Goal: Navigation & Orientation: Find specific page/section

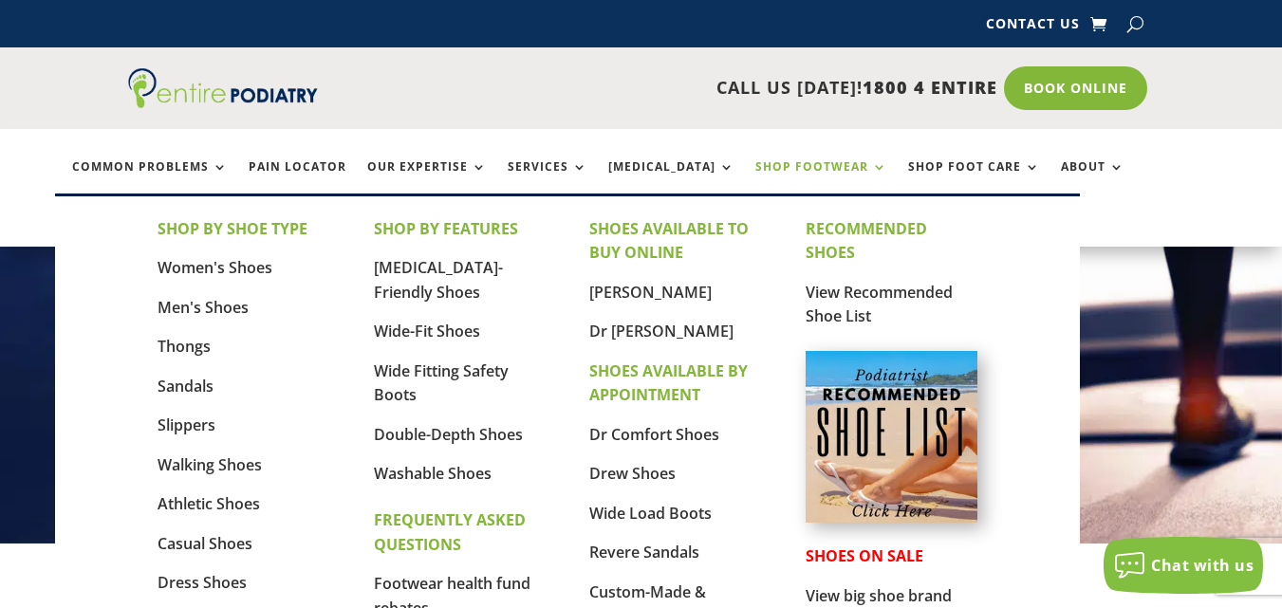
scroll to position [76, 0]
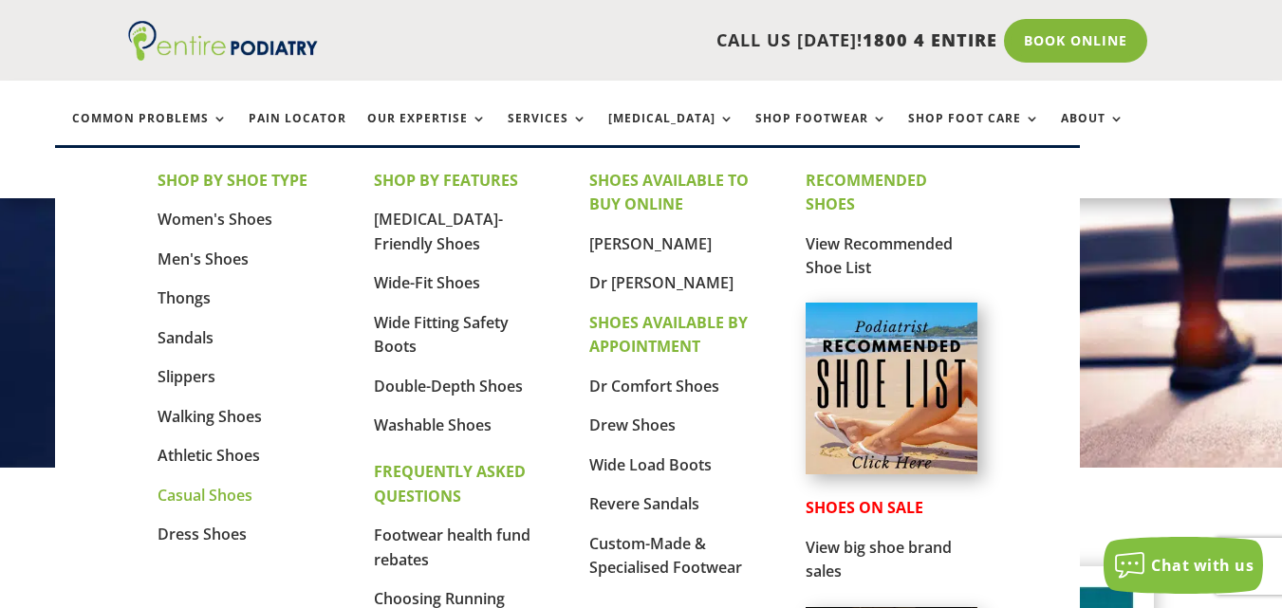
click at [205, 495] on link "Casual Shoes" at bounding box center [205, 495] width 95 height 21
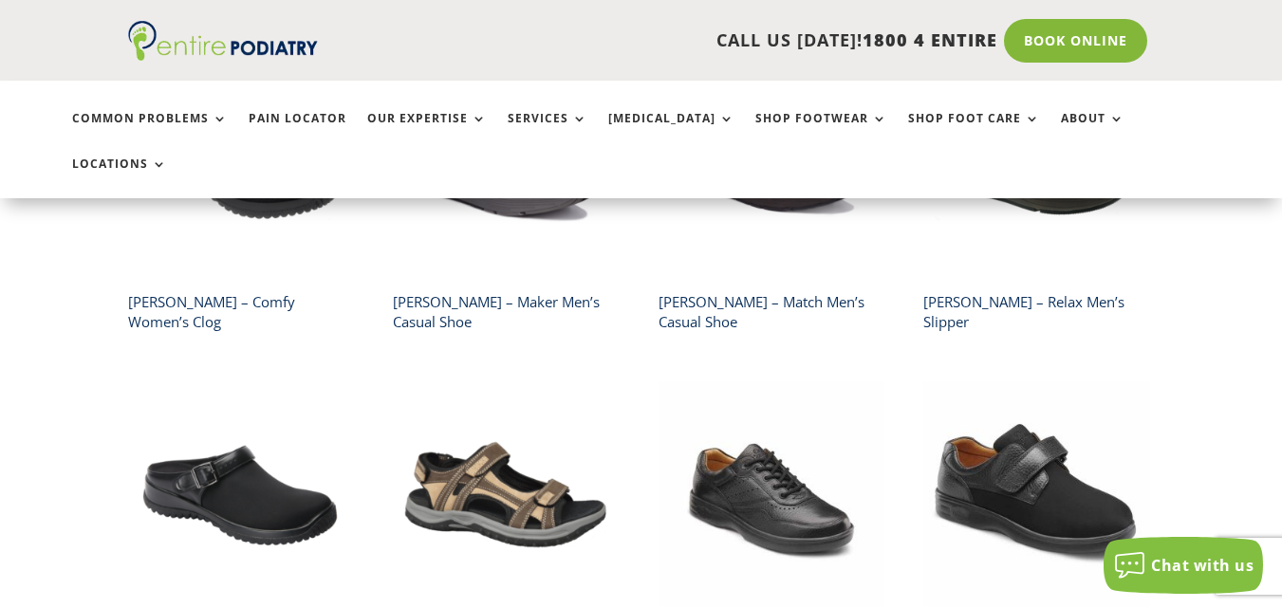
scroll to position [683, 0]
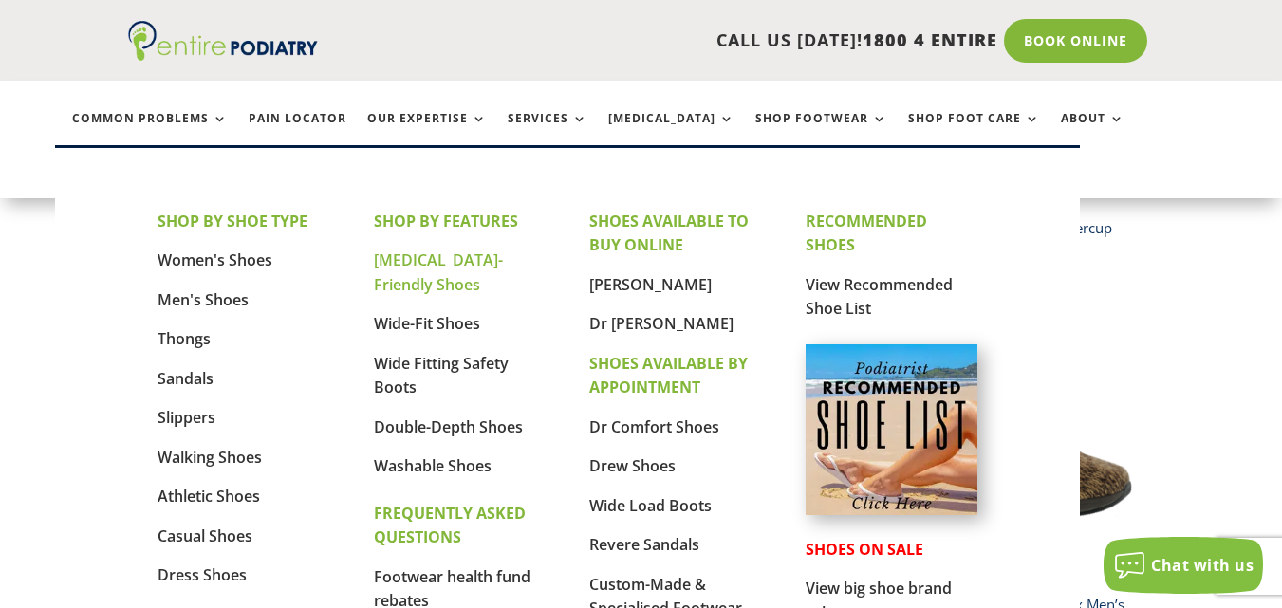
click at [451, 260] on link "[MEDICAL_DATA]-Friendly Shoes" at bounding box center [438, 273] width 129 height 46
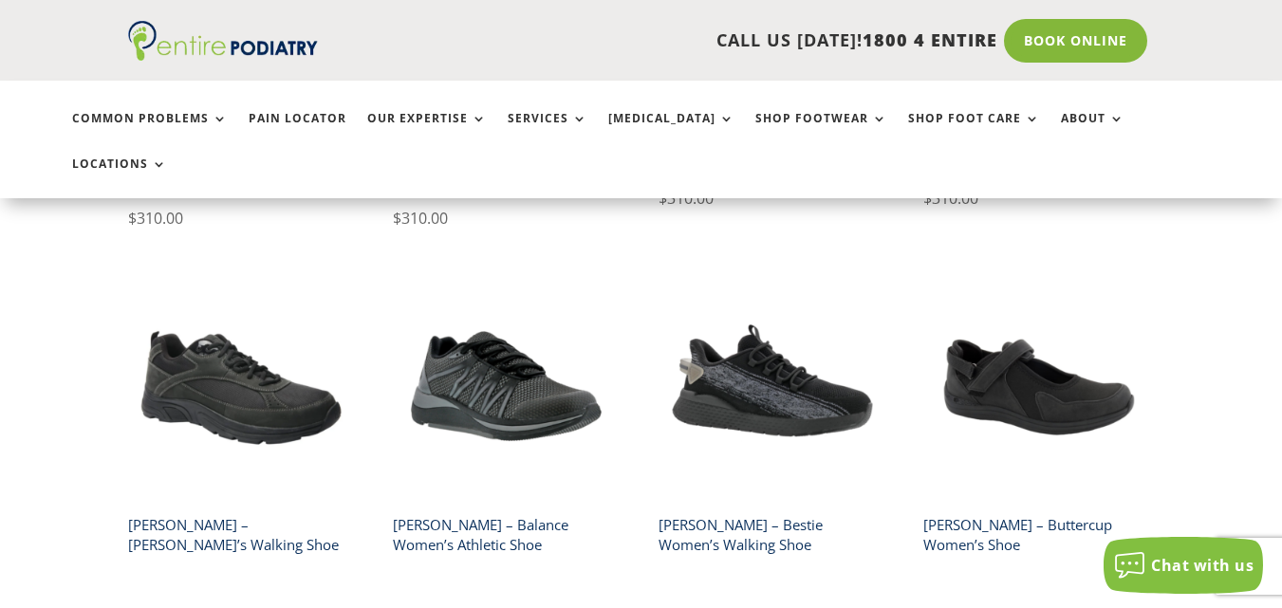
scroll to position [1367, 0]
